Goal: Transaction & Acquisition: Purchase product/service

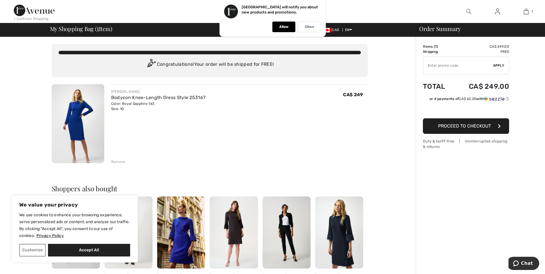
click at [84, 121] on img at bounding box center [78, 123] width 53 height 79
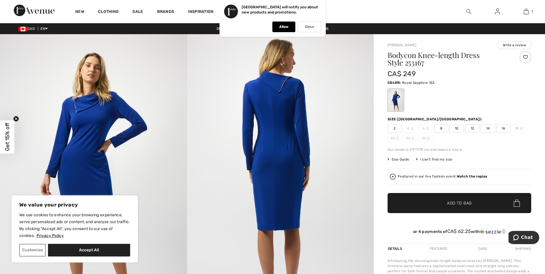
click at [46, 249] on div "Customize Accept All" at bounding box center [74, 250] width 111 height 13
click at [42, 250] on button "Customize" at bounding box center [32, 250] width 26 height 13
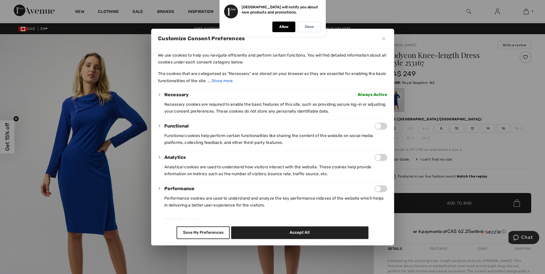
click at [384, 39] on img "Close" at bounding box center [383, 38] width 3 height 3
